Goal: Information Seeking & Learning: Learn about a topic

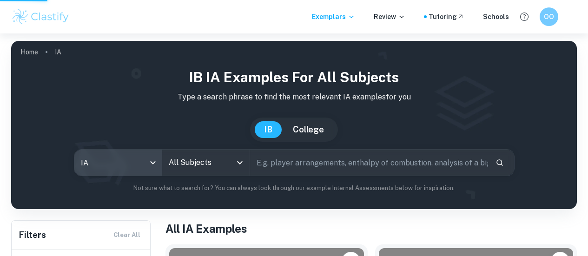
type input "ee"
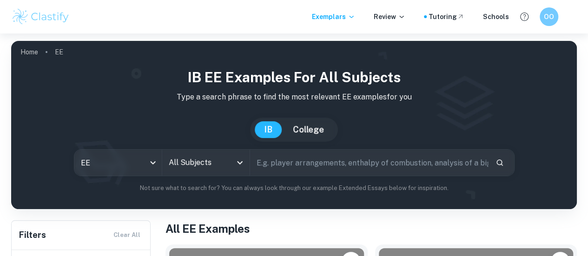
click at [222, 160] on input "All Subjects" at bounding box center [199, 163] width 65 height 18
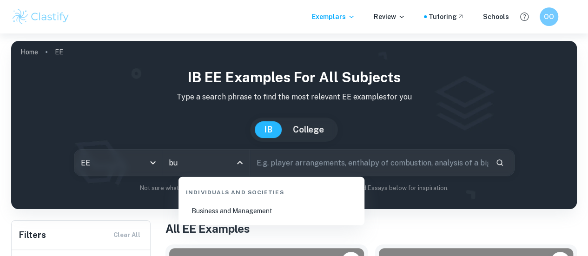
click at [240, 213] on li "Business and Management" at bounding box center [271, 210] width 179 height 21
type input "Business and Management"
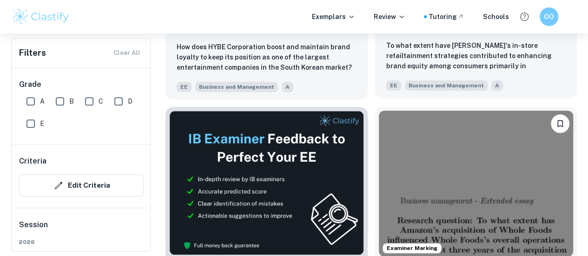
scroll to position [449, 0]
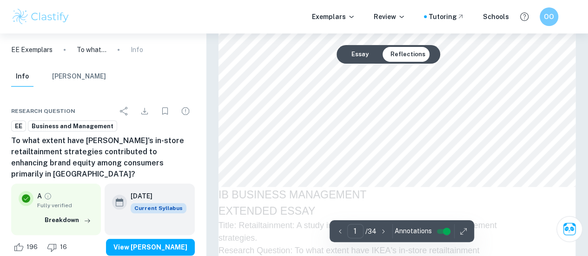
type input "2"
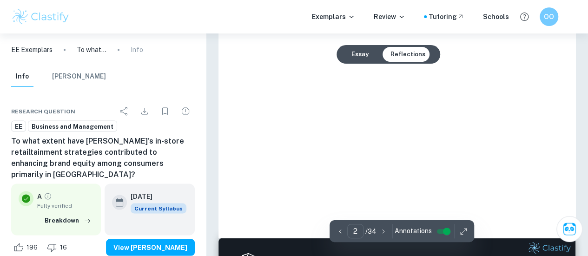
scroll to position [858, 0]
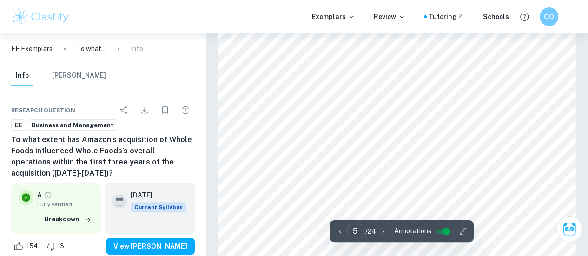
scroll to position [1973, 0]
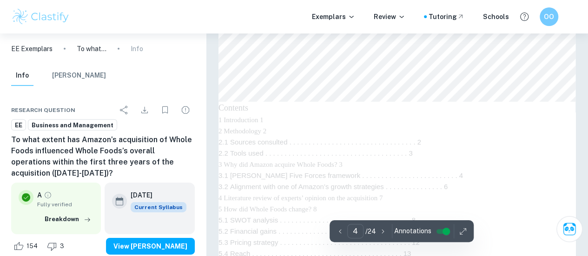
type input "3"
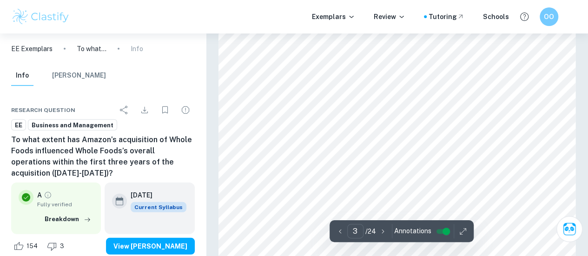
scroll to position [1204, 0]
click at [461, 229] on icon "button" at bounding box center [463, 231] width 9 height 9
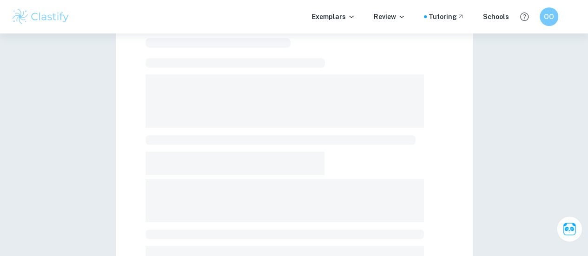
scroll to position [292, 0]
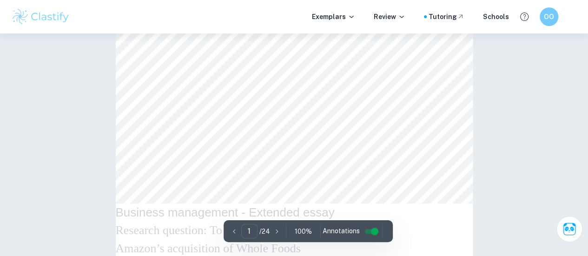
click at [298, 233] on p "100 %" at bounding box center [303, 232] width 17 height 10
click at [307, 230] on p "100 %" at bounding box center [303, 232] width 17 height 10
click at [295, 234] on icon "button" at bounding box center [295, 231] width 9 height 9
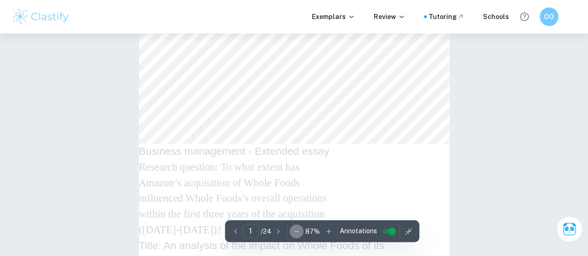
click at [296, 233] on icon "button" at bounding box center [296, 231] width 9 height 9
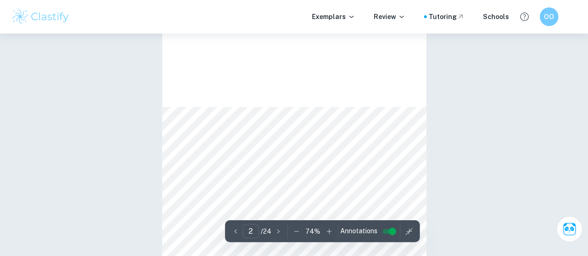
type input "3"
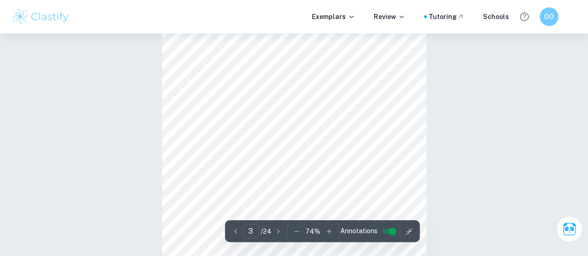
scroll to position [750, 0]
click at [292, 233] on icon "button" at bounding box center [296, 231] width 9 height 9
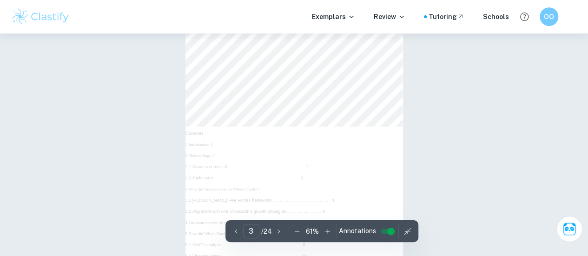
scroll to position [752, 0]
type input "4"
